Goal: Information Seeking & Learning: Learn about a topic

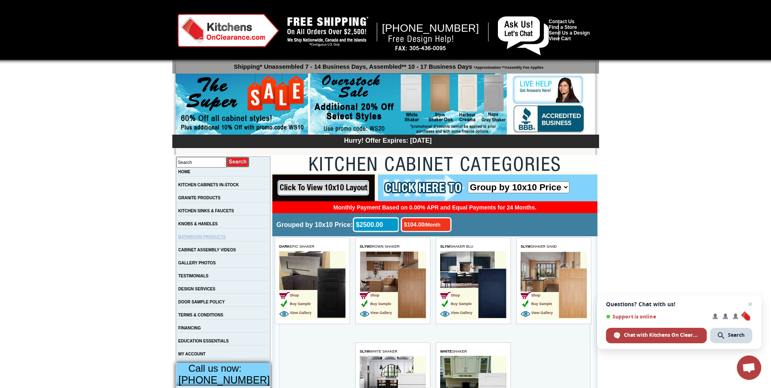
click at [218, 237] on link "BATHROOM PRODUCTS" at bounding box center [202, 236] width 48 height 4
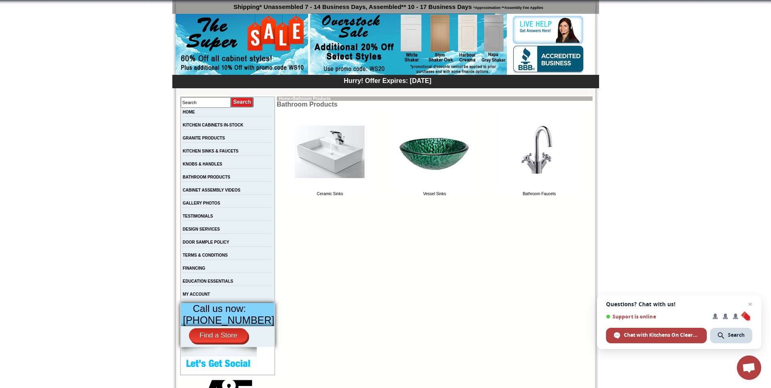
scroll to position [55, 0]
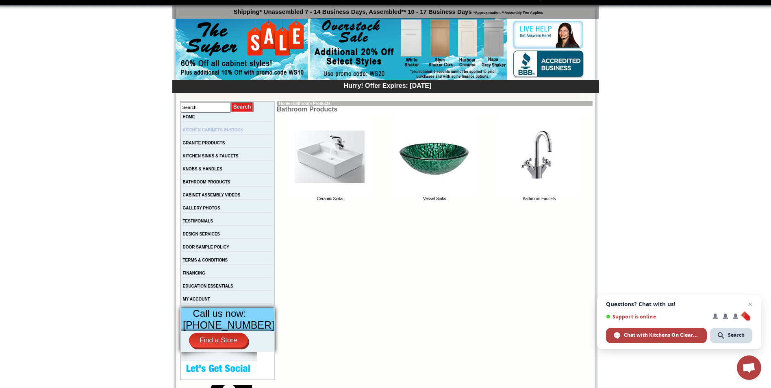
click at [232, 130] on link "KITCHEN CABINETS IN-STOCK" at bounding box center [213, 130] width 61 height 4
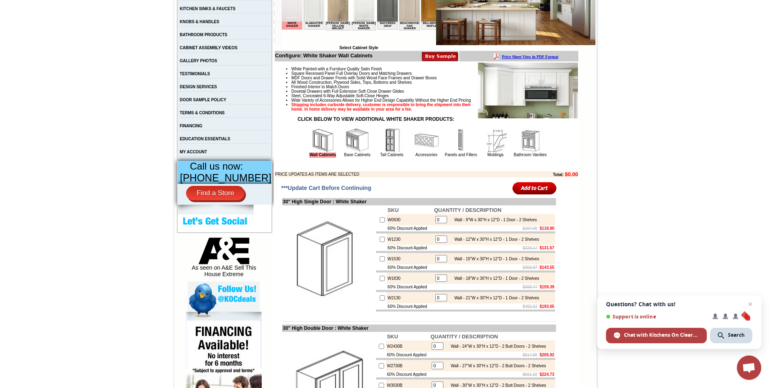
scroll to position [286, 0]
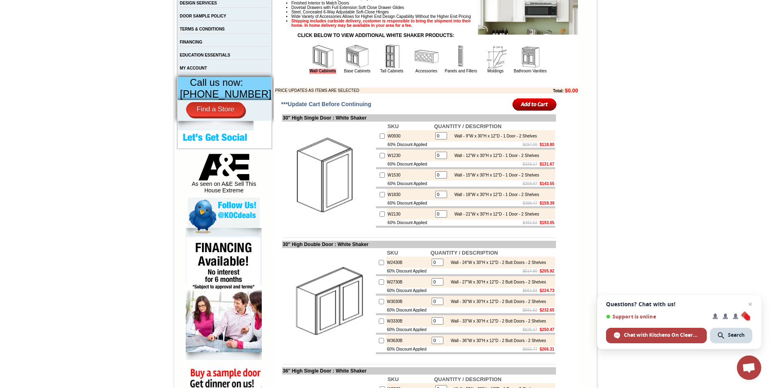
click at [524, 67] on img at bounding box center [530, 56] width 24 height 24
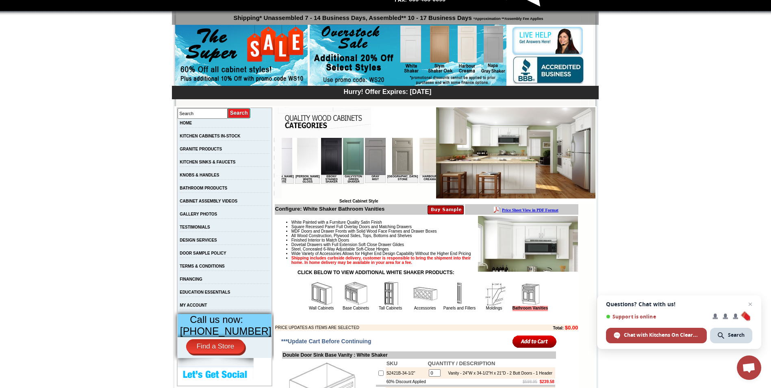
scroll to position [0, 504]
click at [338, 159] on img at bounding box center [348, 156] width 21 height 37
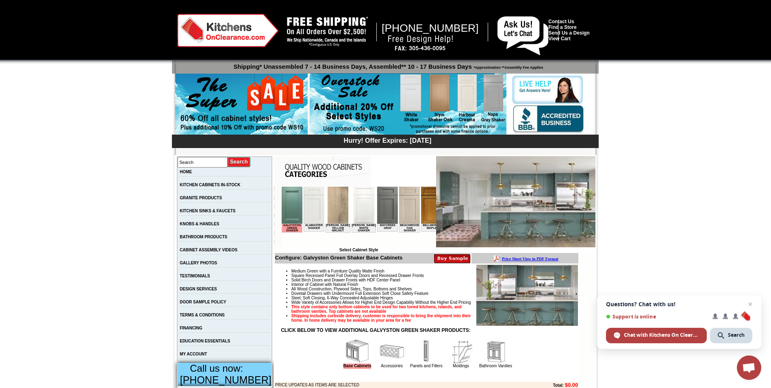
click at [430, 241] on body "Galvyston Green Shaker Alabaster Shaker [PERSON_NAME] Yellow Walnut [PERSON_NAM…" at bounding box center [358, 217] width 154 height 61
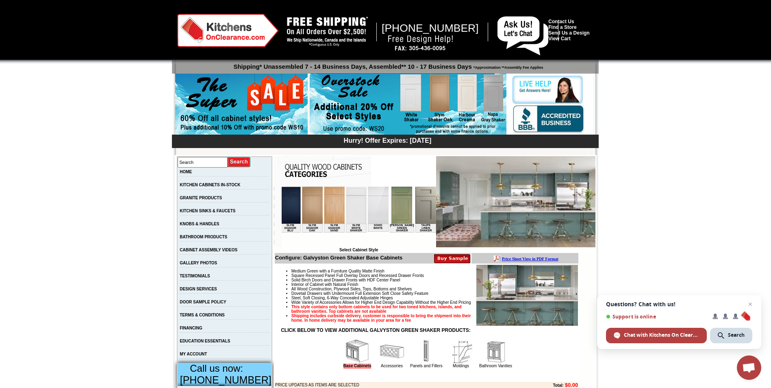
scroll to position [0, 1327]
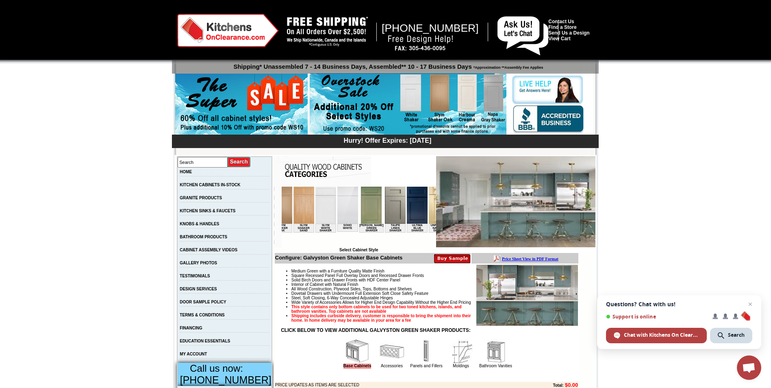
click at [472, 208] on img at bounding box center [482, 205] width 21 height 37
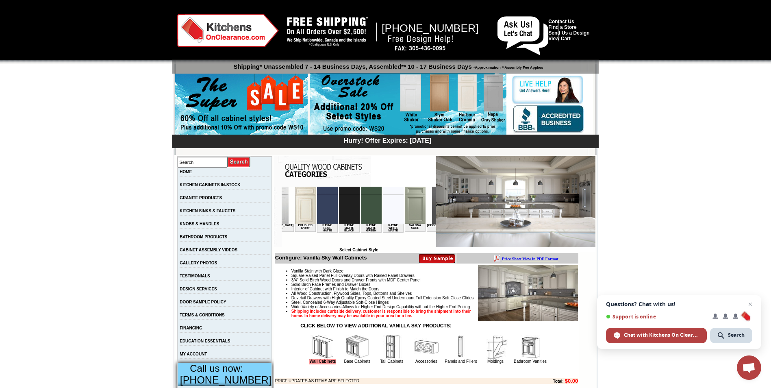
scroll to position [0, 1100]
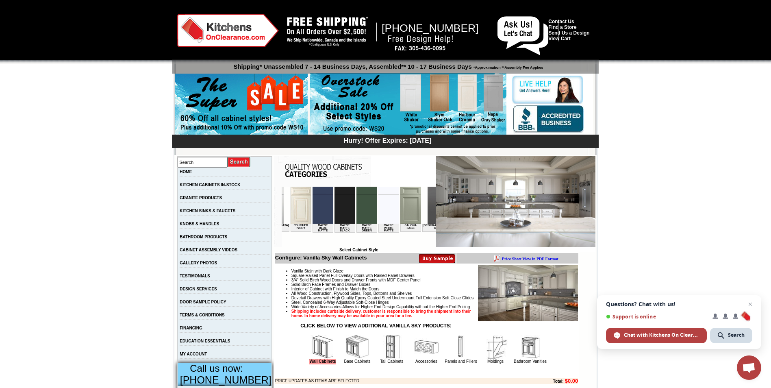
click at [356, 202] on img at bounding box center [366, 205] width 21 height 37
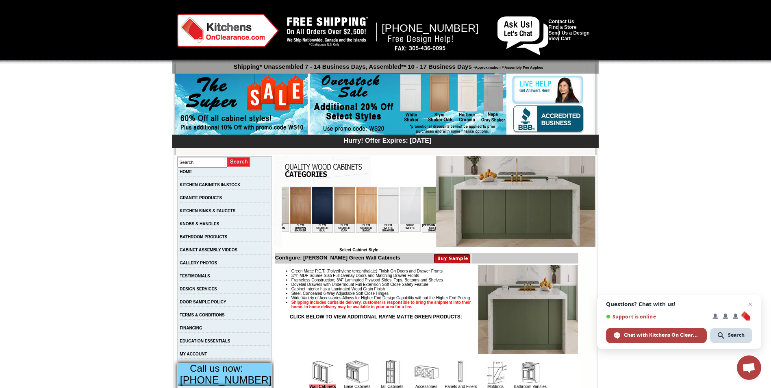
scroll to position [0, 1238]
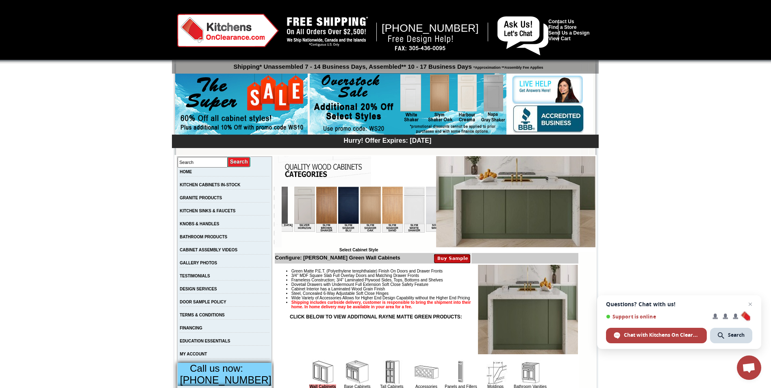
click at [449, 211] on img at bounding box center [459, 205] width 21 height 37
click at [357, 99] on img at bounding box center [408, 104] width 197 height 62
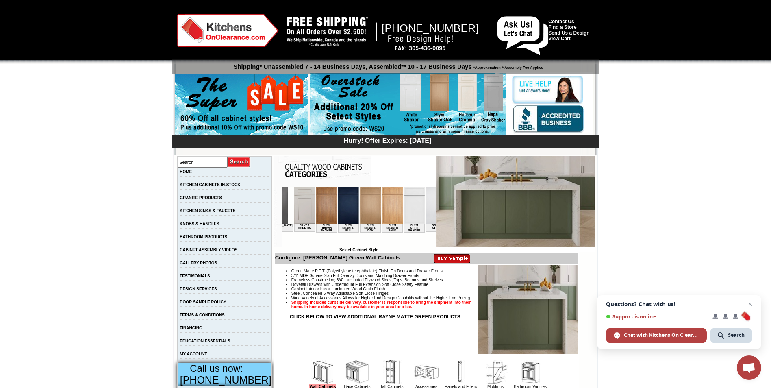
click at [335, 91] on img at bounding box center [408, 104] width 197 height 62
click at [274, 90] on img at bounding box center [241, 105] width 132 height 62
click at [275, 100] on img at bounding box center [241, 105] width 132 height 62
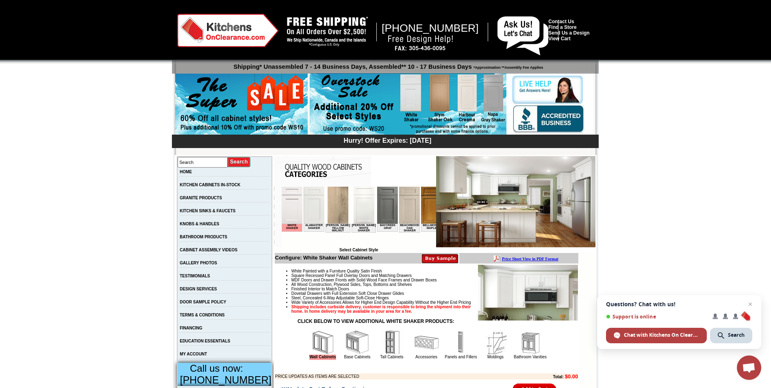
click at [273, 99] on img at bounding box center [241, 105] width 132 height 62
click at [357, 109] on img at bounding box center [408, 104] width 197 height 62
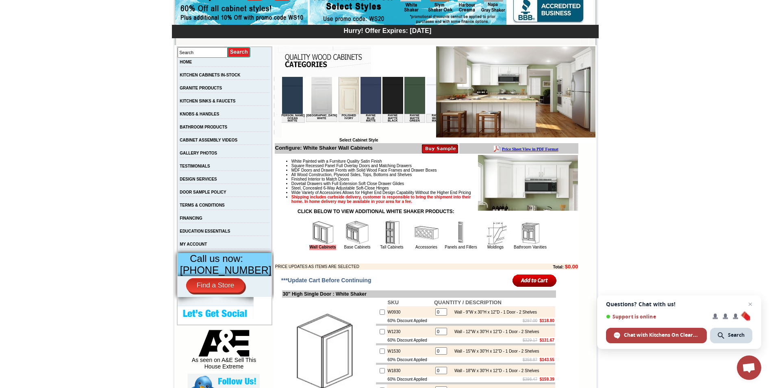
scroll to position [0, 1032]
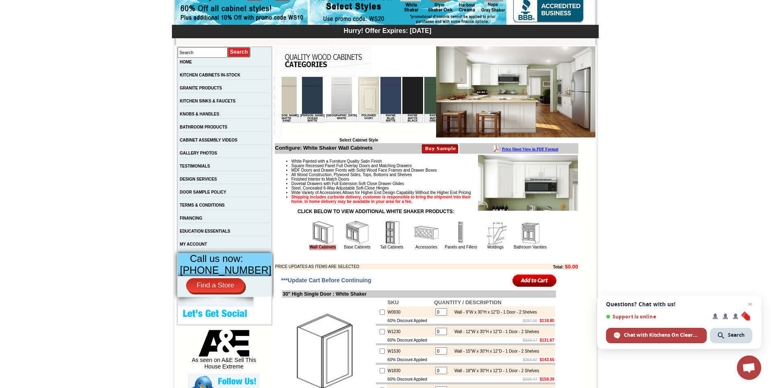
click at [468, 101] on img at bounding box center [478, 95] width 21 height 37
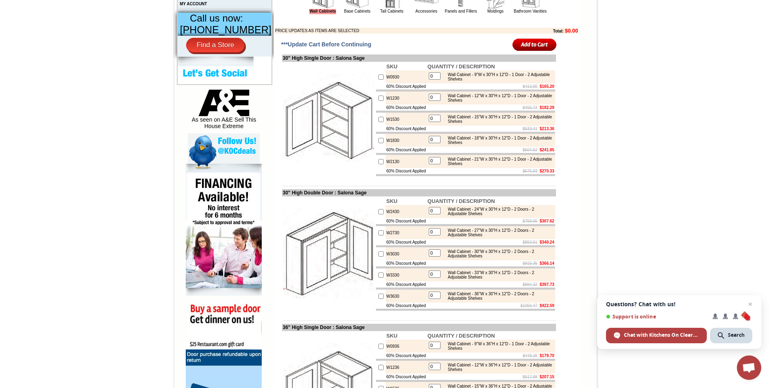
scroll to position [283, 0]
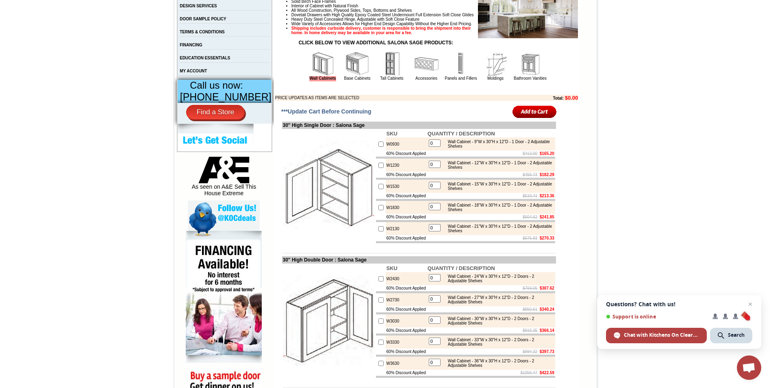
click at [528, 76] on img at bounding box center [530, 64] width 24 height 24
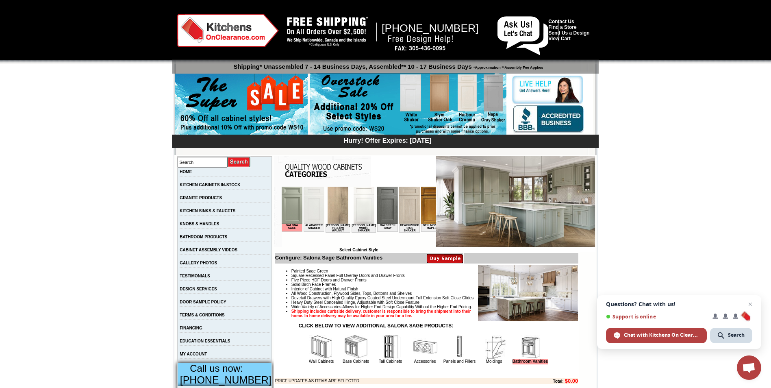
drag, startPoint x: 770, startPoint y: 37, endPoint x: 773, endPoint y: 54, distance: 17.5
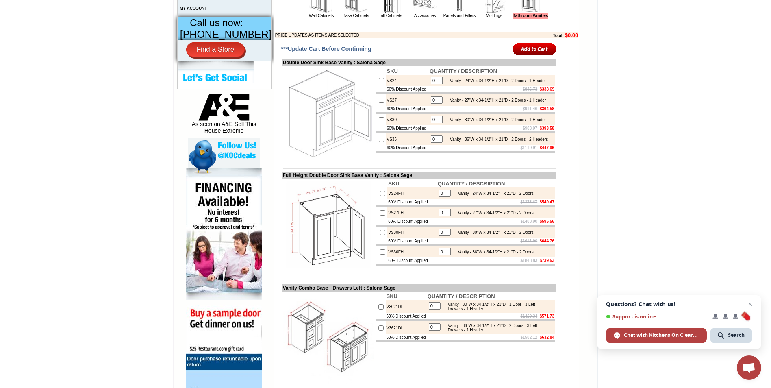
scroll to position [347, 0]
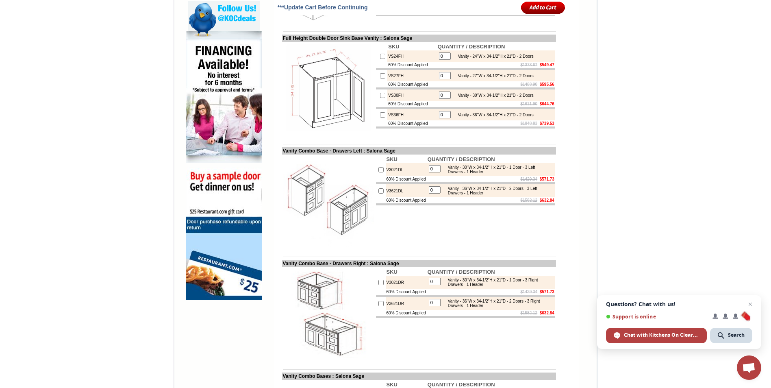
scroll to position [0, 0]
